Goal: Check status

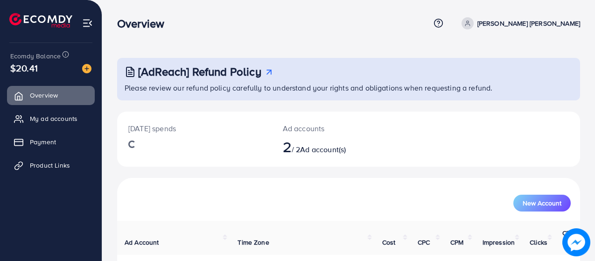
scroll to position [96, 0]
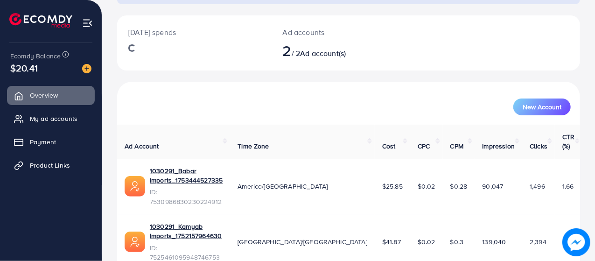
click at [223, 187] on span "ID: 7530986830230224912" at bounding box center [186, 196] width 73 height 19
click at [223, 166] on link "1030291_Babar Imports_1753444527335" at bounding box center [186, 175] width 73 height 19
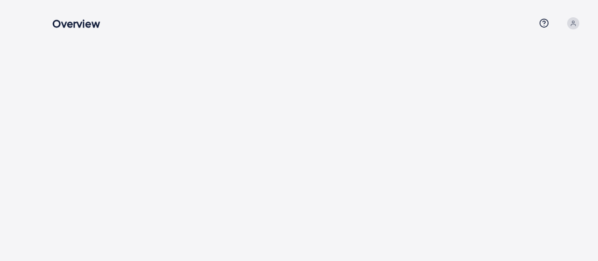
click at [551, 197] on div "Overview Help Center Contact Support Term and policy About Us Profile Log out" at bounding box center [299, 130] width 598 height 261
click at [547, 197] on div "Overview Help Center Contact Support Term and policy About Us Profile Log out" at bounding box center [299, 130] width 598 height 261
click at [549, 198] on div "Overview Help Center Contact Support Term and policy About Us Profile Log out" at bounding box center [299, 130] width 598 height 261
click at [553, 194] on div "Overview Help Center Contact Support Term and policy About Us Profile Log out" at bounding box center [299, 130] width 598 height 261
click at [571, 188] on div "Overview Help Center Contact Support Term and policy About Us Profile Log out" at bounding box center [299, 130] width 598 height 261
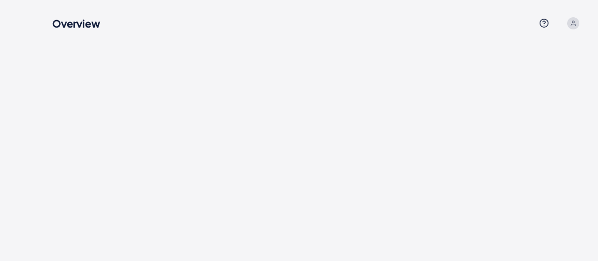
click at [567, 190] on div "Overview Help Center Contact Support Term and policy About Us Profile Log out" at bounding box center [299, 130] width 598 height 261
click at [576, 184] on div "Overview Help Center Contact Support Term and policy About Us Profile Log out" at bounding box center [299, 130] width 598 height 261
click at [556, 194] on div "Overview Help Center Contact Support Term and policy About Us Profile Log out" at bounding box center [299, 130] width 598 height 261
click at [552, 196] on div "Overview Help Center Contact Support Term and policy About Us Profile Log out" at bounding box center [299, 130] width 598 height 261
click at [553, 197] on div "Overview Help Center Contact Support Term and policy About Us Profile Log out" at bounding box center [299, 130] width 598 height 261
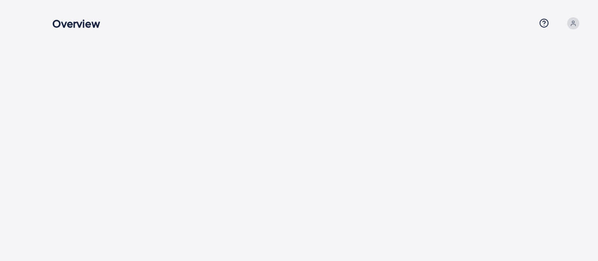
click at [551, 196] on div "Overview Help Center Contact Support Term and policy About Us Profile Log out" at bounding box center [299, 130] width 598 height 261
click at [71, 121] on div "Overview Help Center Contact Support Term and policy About Us Profile Log out" at bounding box center [299, 130] width 598 height 261
click at [444, 135] on div "Overview Help Center Contact Support Term and policy About Us Profile Log out" at bounding box center [299, 130] width 598 height 261
click at [442, 137] on div "Overview Help Center Contact Support Term and policy About Us Profile Log out" at bounding box center [299, 130] width 598 height 261
click at [444, 136] on div "Overview Help Center Contact Support Term and policy About Us Profile Log out" at bounding box center [299, 130] width 598 height 261
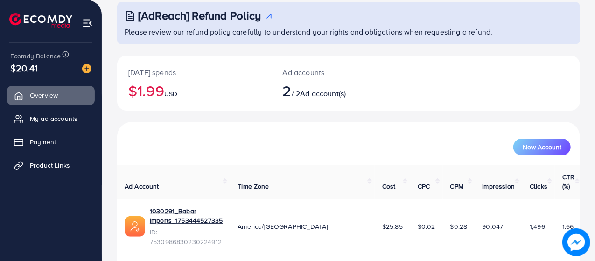
scroll to position [71, 0]
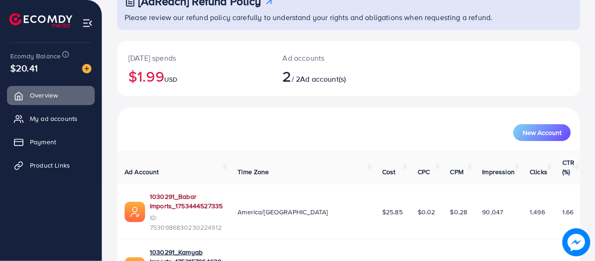
click at [153, 192] on link "1030291_Babar Imports_1753444527335" at bounding box center [186, 201] width 73 height 19
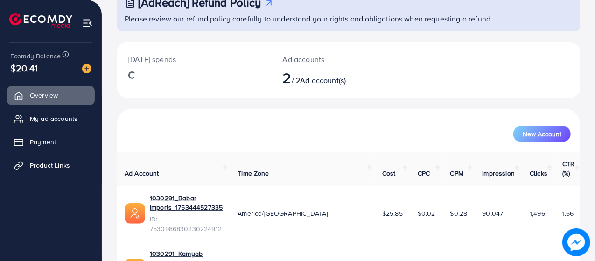
scroll to position [71, 0]
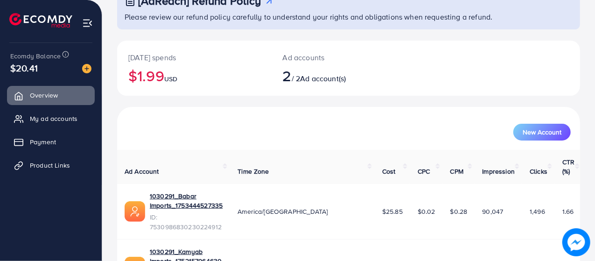
click at [302, 207] on span "America/[GEOGRAPHIC_DATA]" at bounding box center [283, 211] width 90 height 9
click at [223, 191] on link "1030291_Babar Imports_1753444527335" at bounding box center [186, 200] width 73 height 19
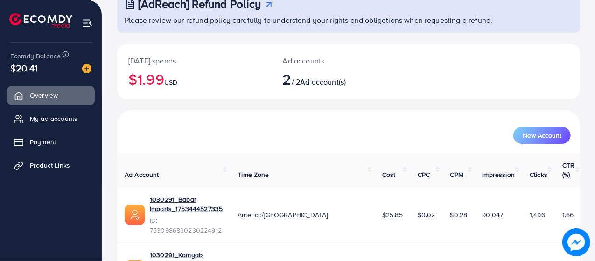
scroll to position [71, 0]
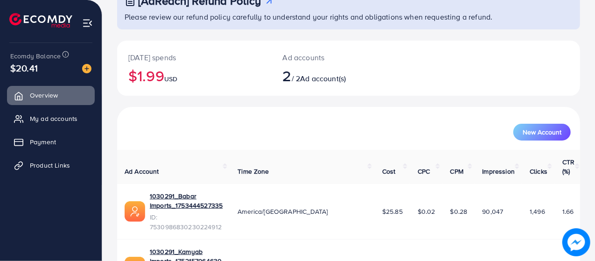
click at [223, 212] on span "ID: 7530986830230224912" at bounding box center [186, 221] width 73 height 19
click at [223, 191] on link "1030291_Babar Imports_1753444527335" at bounding box center [186, 200] width 73 height 19
